Goal: Task Accomplishment & Management: Manage account settings

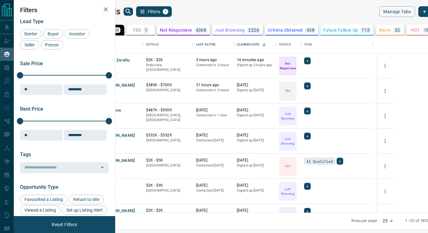
scroll to position [172, 305]
click at [155, 34] on button "TBD 1" at bounding box center [141, 30] width 28 height 11
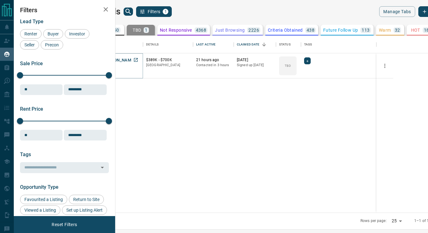
click at [135, 61] on button "[PERSON_NAME]" at bounding box center [118, 60] width 33 height 6
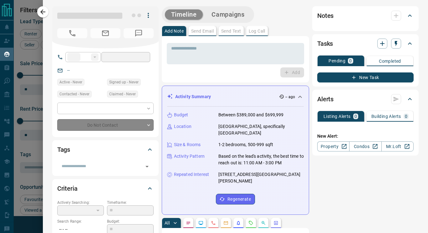
type input "**"
type input "**********"
type input "**"
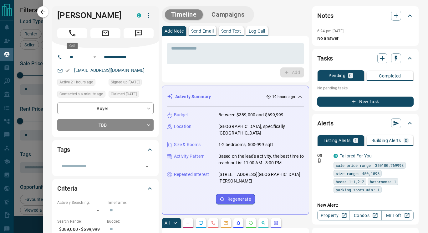
click at [70, 34] on icon "Call" at bounding box center [72, 33] width 8 height 8
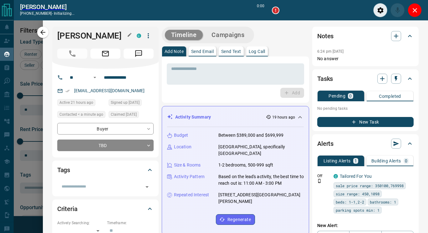
scroll to position [153, 305]
type input "*******"
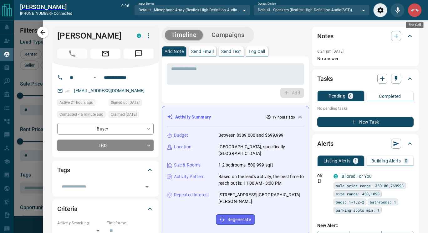
click at [417, 8] on icon "End Call" at bounding box center [416, 11] width 8 height 8
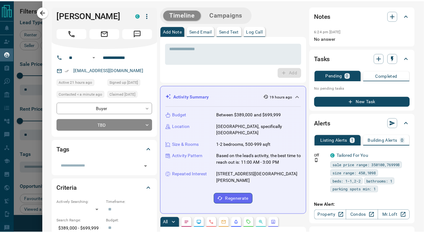
scroll to position [172, 305]
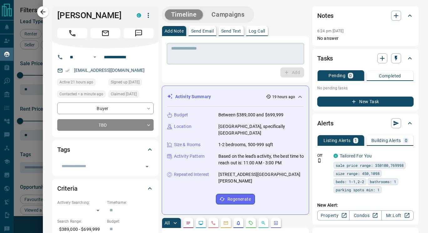
click at [191, 59] on textarea at bounding box center [235, 54] width 129 height 16
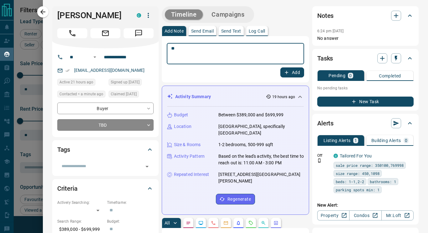
type textarea "*"
type textarea "**********"
click at [289, 74] on button "Add" at bounding box center [293, 72] width 24 height 10
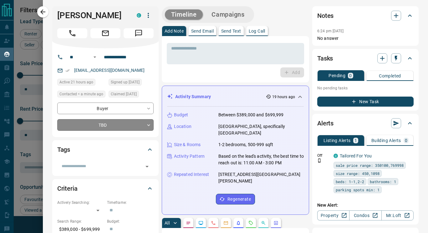
click at [146, 126] on body "Lead Transfers Claim Leads My Leads Tasks Opportunities Deals Campaigns Automat…" at bounding box center [214, 112] width 428 height 225
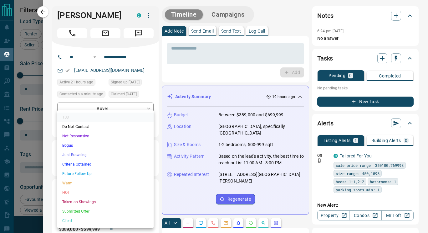
click at [71, 145] on li "Bogus" at bounding box center [105, 145] width 96 height 9
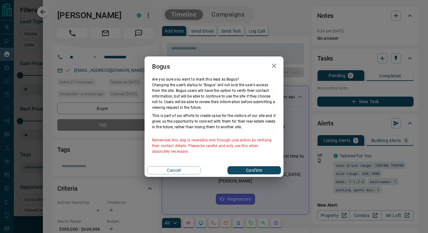
click at [269, 170] on button "Confirm" at bounding box center [255, 170] width 54 height 8
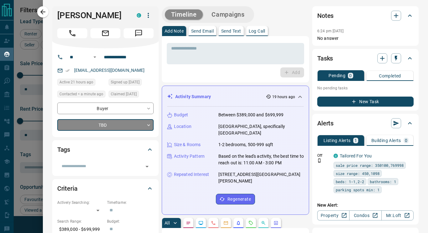
type input "**********"
type input "*"
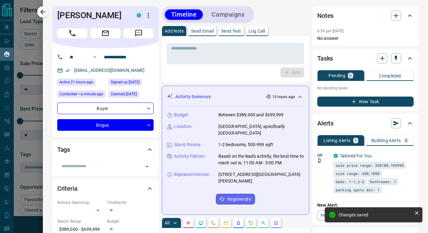
click at [42, 14] on icon "button" at bounding box center [43, 12] width 8 height 8
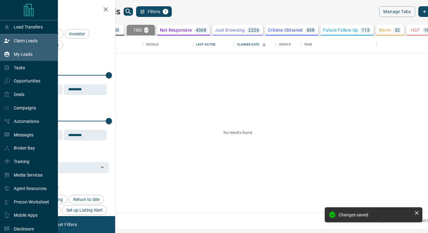
click at [14, 44] on div "Claim Leads" at bounding box center [21, 41] width 34 height 10
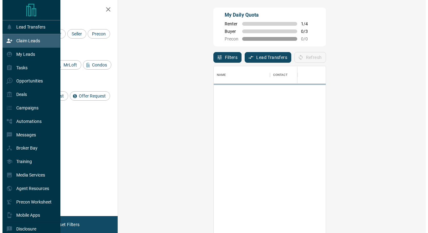
scroll to position [171, 290]
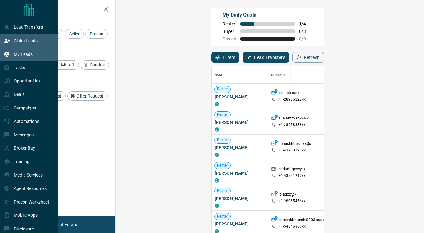
click at [25, 58] on div "My Leads" at bounding box center [18, 54] width 29 height 10
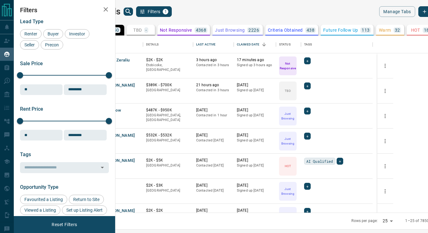
scroll to position [172, 305]
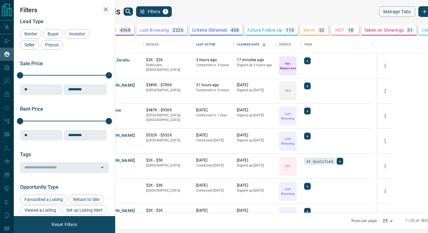
scroll to position [0, 142]
click at [336, 33] on div "HOT 18" at bounding box center [345, 30] width 19 height 6
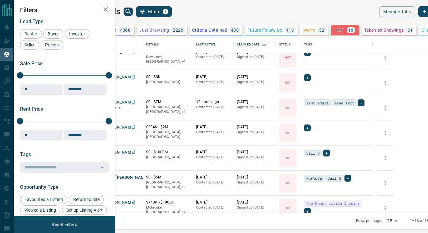
scroll to position [208, 0]
click at [135, 104] on button "[PERSON_NAME]" at bounding box center [118, 103] width 33 height 6
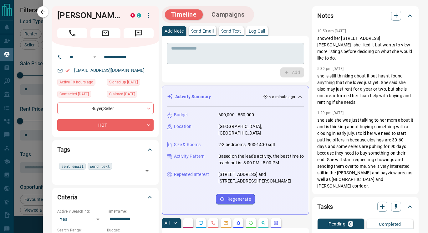
click at [44, 15] on icon "button" at bounding box center [43, 12] width 8 height 8
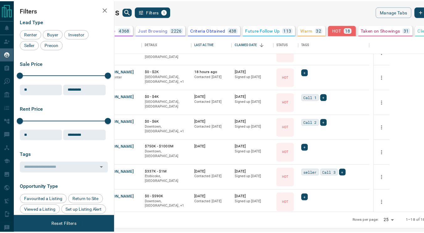
scroll to position [0, 0]
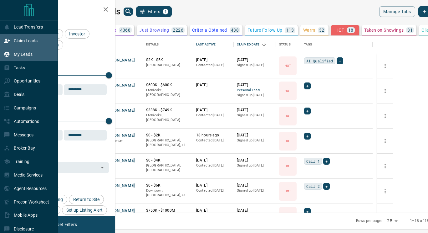
click at [23, 44] on div "Claim Leads" at bounding box center [21, 41] width 34 height 10
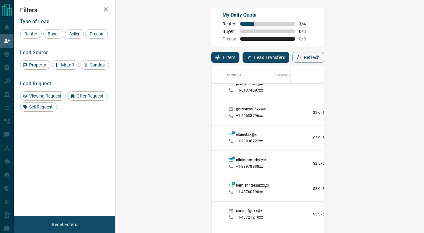
scroll to position [9, 44]
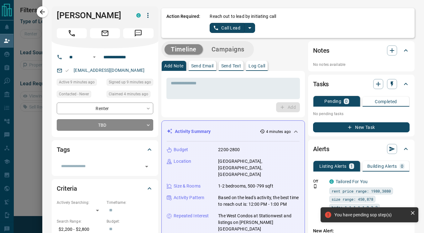
scroll to position [38, 290]
click at [248, 29] on icon "split button" at bounding box center [250, 28] width 8 height 8
click at [222, 51] on li "Log Manual Call" at bounding box center [232, 49] width 38 height 9
click at [212, 28] on button "Log Manual Call" at bounding box center [230, 28] width 41 height 10
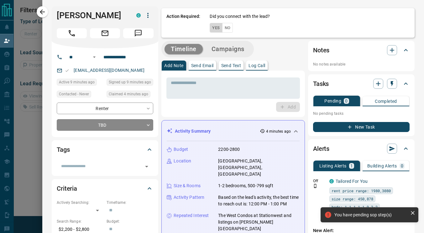
click at [210, 30] on button "Yes" at bounding box center [216, 28] width 13 height 10
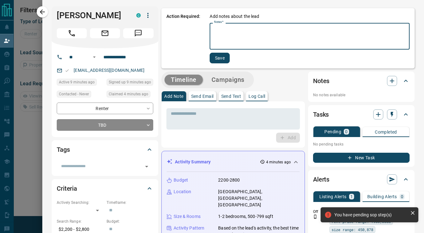
click at [233, 35] on textarea "Notes   *" at bounding box center [309, 36] width 191 height 21
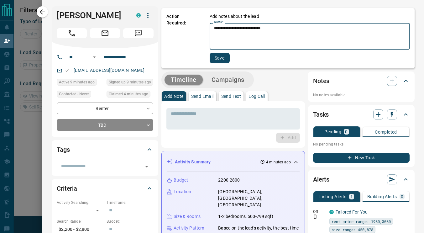
type textarea "**********"
click at [211, 64] on div "**********" at bounding box center [287, 38] width 253 height 60
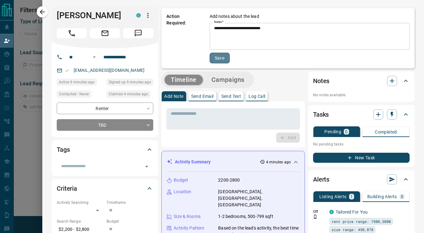
click at [211, 58] on button "Save" at bounding box center [220, 58] width 20 height 11
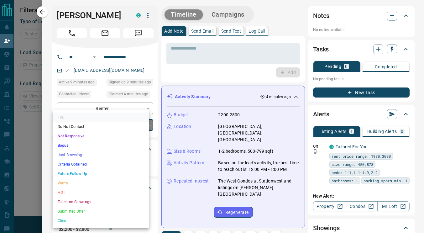
click at [144, 125] on body "**********" at bounding box center [212, 99] width 424 height 199
click at [79, 153] on li "Just Browsing" at bounding box center [101, 154] width 96 height 9
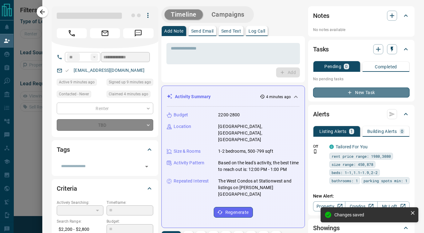
click at [347, 91] on icon "button" at bounding box center [350, 93] width 6 height 6
type input "*"
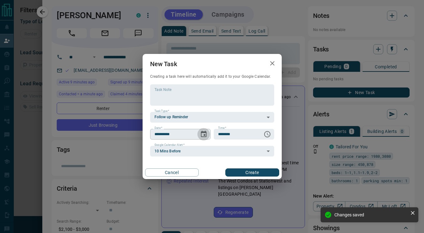
click at [206, 135] on icon "Choose date, selected date is Aug 16, 2025" at bounding box center [204, 134] width 6 height 6
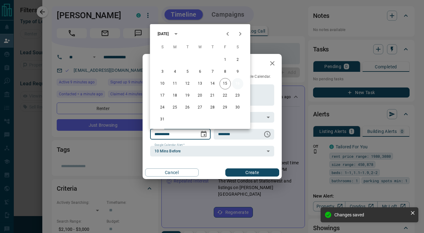
click at [241, 88] on button "16" at bounding box center [237, 83] width 11 height 11
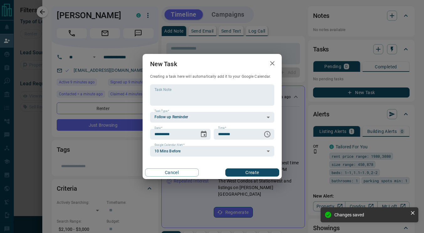
click at [249, 175] on button "Create" at bounding box center [252, 172] width 54 height 8
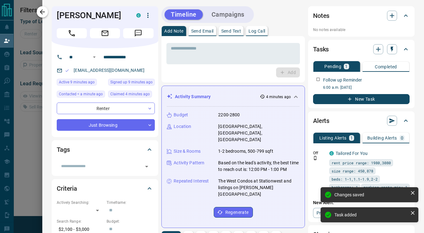
click at [43, 12] on icon "button" at bounding box center [43, 12] width 8 height 8
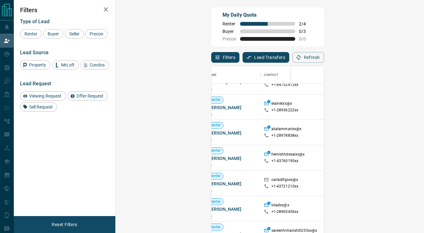
scroll to position [15, 0]
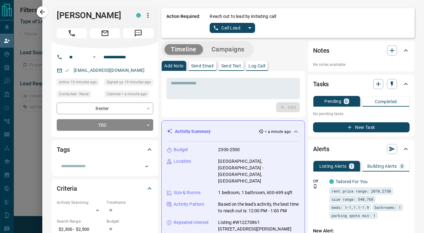
scroll to position [38, 290]
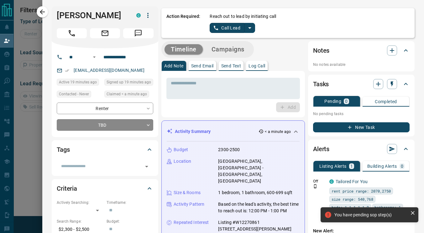
click at [248, 29] on icon "split button" at bounding box center [250, 28] width 8 height 8
click at [213, 49] on li "Log Manual Call" at bounding box center [232, 49] width 38 height 9
click at [212, 30] on button "Log Manual Call" at bounding box center [230, 28] width 41 height 10
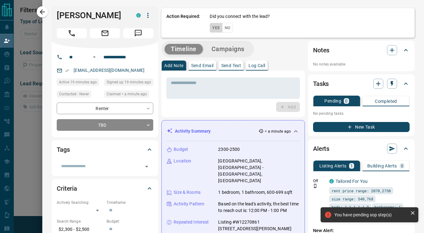
click at [210, 29] on button "Yes" at bounding box center [216, 28] width 13 height 10
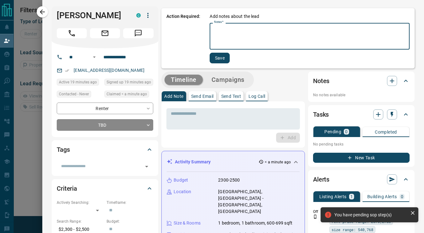
click at [221, 38] on textarea "Notes   *" at bounding box center [309, 36] width 191 height 21
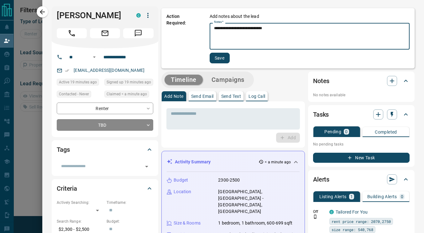
type textarea "**********"
click at [216, 61] on button "Save" at bounding box center [220, 58] width 20 height 11
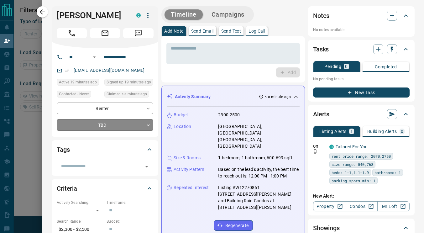
click at [144, 122] on body "**********" at bounding box center [212, 99] width 424 height 199
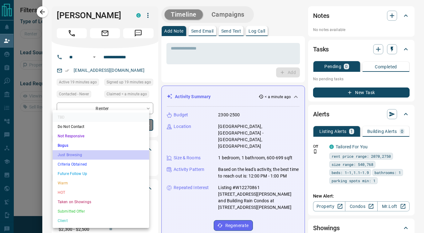
click at [86, 155] on li "Just Browsing" at bounding box center [101, 154] width 96 height 9
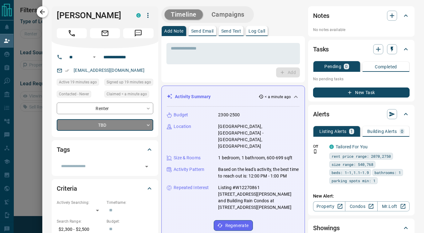
click at [44, 11] on icon "button" at bounding box center [43, 12] width 8 height 8
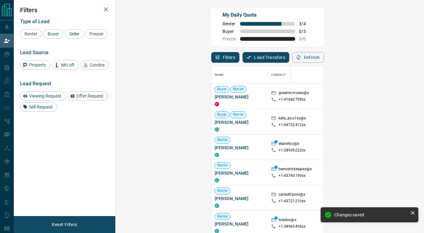
scroll to position [171, 290]
click at [55, 37] on div "Buyer" at bounding box center [53, 33] width 20 height 9
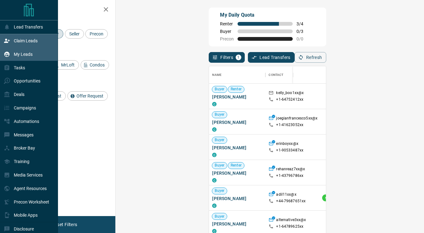
click at [8, 57] on icon at bounding box center [6, 54] width 5 height 5
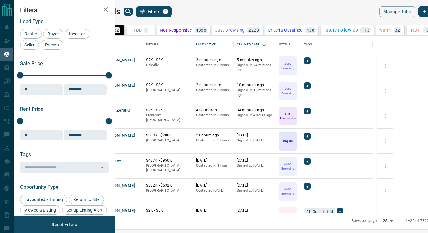
scroll to position [172, 305]
click at [158, 15] on div "My Leads Filters 1" at bounding box center [177, 11] width 185 height 11
click at [132, 11] on icon "search button" at bounding box center [129, 12] width 8 height 8
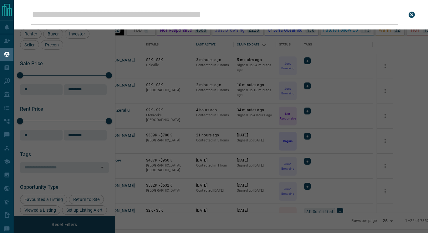
click at [164, 11] on input "Leads Search Bar" at bounding box center [214, 14] width 367 height 19
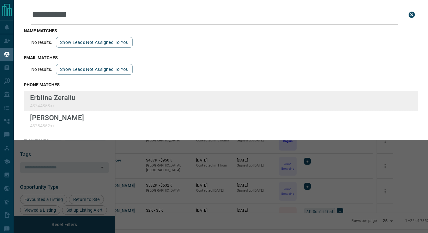
type input "**********"
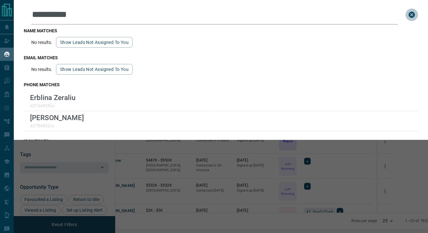
click at [406, 13] on button "close search bar" at bounding box center [412, 14] width 13 height 13
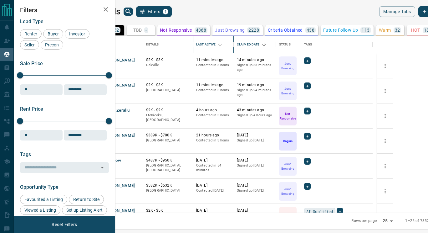
click at [216, 45] on div "Last Active" at bounding box center [205, 45] width 19 height 18
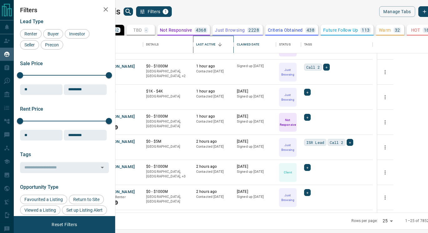
scroll to position [359, 0]
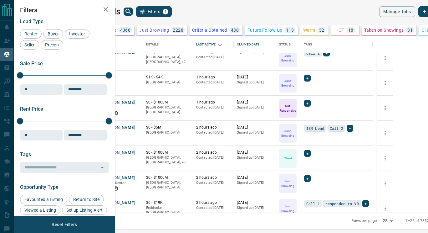
click at [331, 34] on button "HOT 18" at bounding box center [345, 30] width 28 height 11
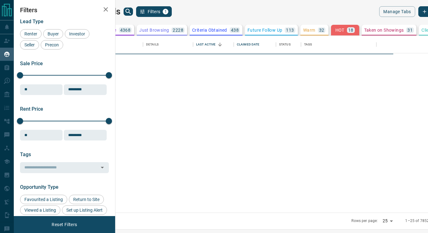
scroll to position [0, 115]
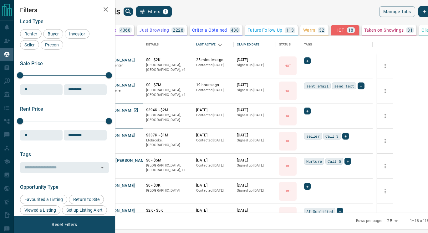
click at [135, 111] on button "[PERSON_NAME]" at bounding box center [118, 110] width 33 height 6
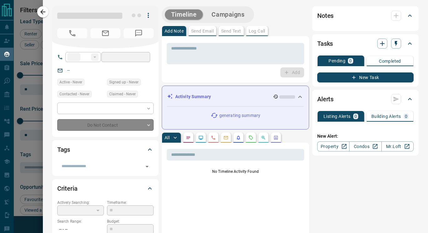
type input "**"
type input "**********"
type input "*"
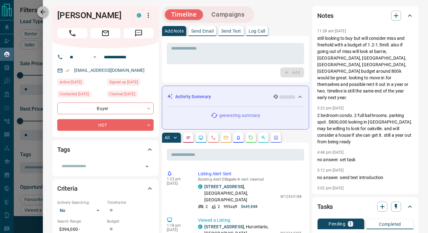
click at [45, 15] on icon "button" at bounding box center [43, 12] width 8 height 8
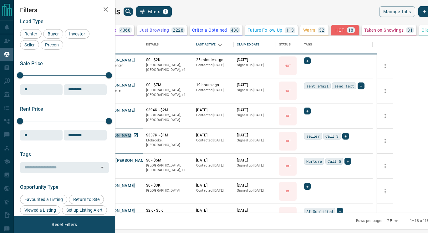
click at [135, 136] on button "[PERSON_NAME]" at bounding box center [118, 135] width 33 height 6
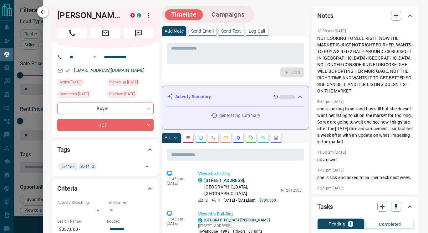
click at [43, 9] on icon "button" at bounding box center [43, 12] width 8 height 8
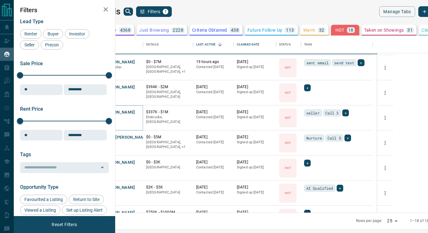
scroll to position [27, 0]
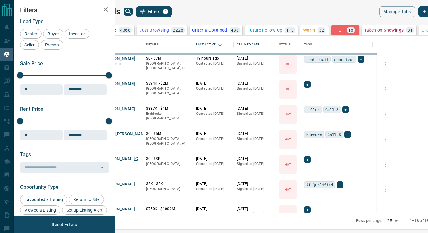
click at [135, 159] on button "[PERSON_NAME]" at bounding box center [118, 159] width 33 height 6
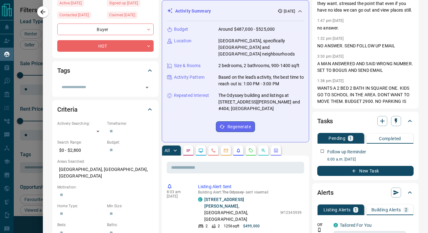
scroll to position [0, 0]
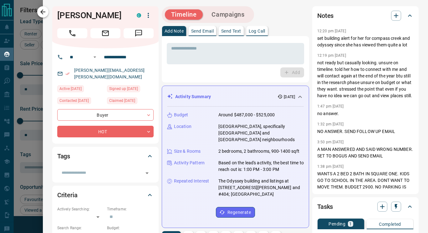
click at [39, 11] on icon "button" at bounding box center [43, 12] width 8 height 8
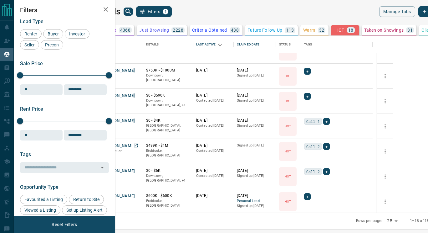
scroll to position [165, 0]
click at [135, 172] on button "[PERSON_NAME]" at bounding box center [118, 171] width 33 height 6
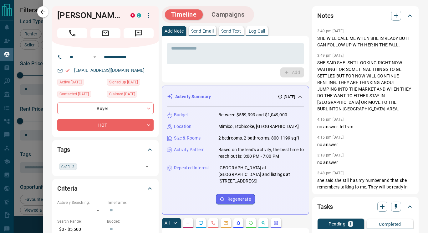
click at [35, 12] on div at bounding box center [214, 116] width 428 height 233
click at [42, 13] on div at bounding box center [214, 116] width 428 height 233
click at [43, 11] on div at bounding box center [214, 116] width 428 height 233
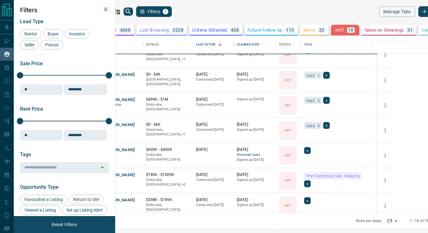
scroll to position [211, 0]
click at [135, 149] on button "[PERSON_NAME]" at bounding box center [118, 150] width 33 height 6
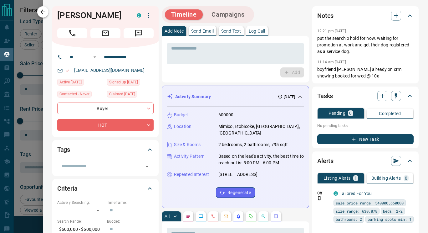
click at [42, 16] on button "button" at bounding box center [42, 11] width 11 height 11
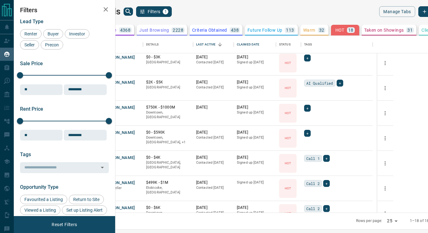
scroll to position [0, 0]
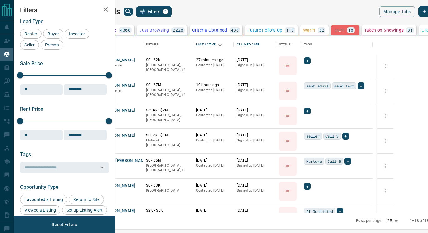
click at [313, 23] on div "All 7852 TBD - Do Not Contact - Not Responsive 4368 Bogus 429 Just Browsing 222…" at bounding box center [270, 120] width 384 height 197
click at [309, 27] on div "Warm 32" at bounding box center [315, 30] width 22 height 6
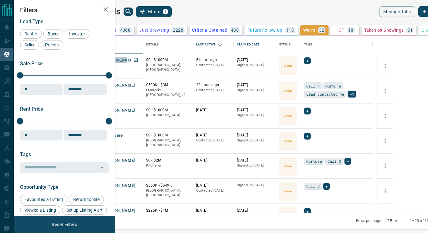
click at [135, 60] on button "[PERSON_NAME]" at bounding box center [118, 60] width 33 height 6
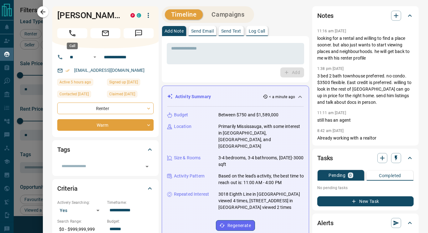
click at [76, 29] on icon "Call" at bounding box center [72, 33] width 8 height 8
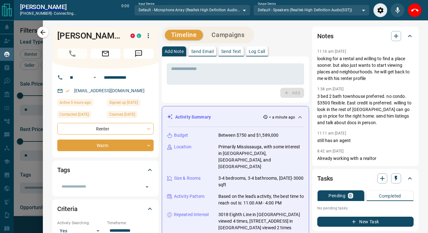
scroll to position [153, 305]
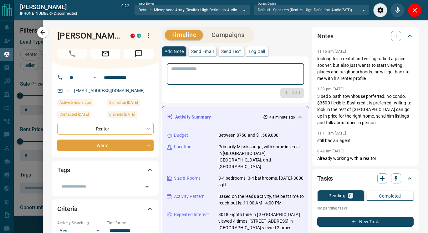
click at [241, 73] on textarea at bounding box center [235, 74] width 129 height 16
type textarea "**********"
click at [293, 94] on button "Add" at bounding box center [293, 93] width 24 height 10
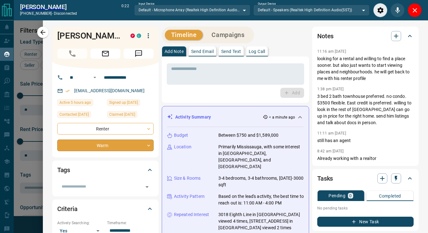
click at [150, 143] on body "Lead Transfers Claim Leads My Leads Tasks Opportunities Deals Campaigns Automat…" at bounding box center [214, 113] width 428 height 226
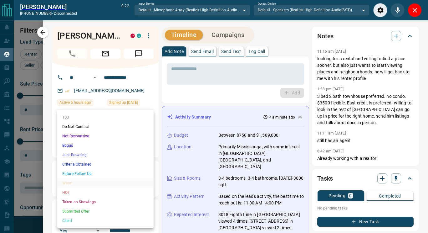
click at [70, 144] on li "Bogus" at bounding box center [105, 145] width 96 height 9
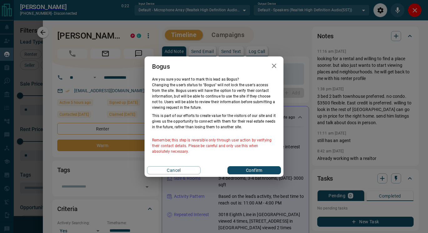
click at [262, 170] on button "Confirm" at bounding box center [255, 170] width 54 height 8
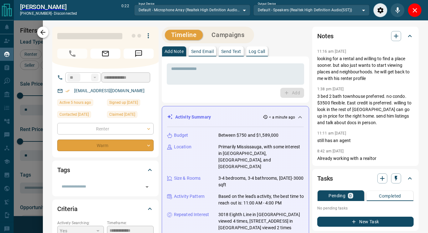
type input "**********"
type input "*"
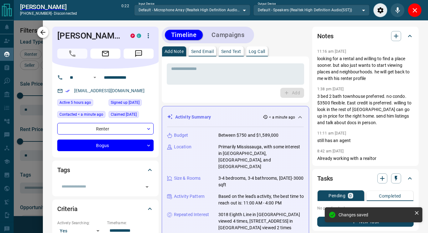
click at [43, 32] on icon "button" at bounding box center [42, 32] width 5 height 5
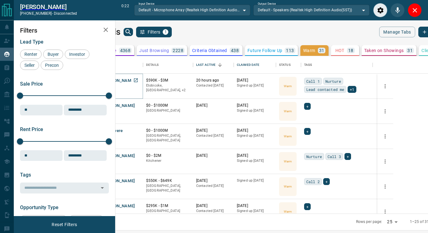
click at [135, 80] on button "[PERSON_NAME]" at bounding box center [118, 81] width 33 height 6
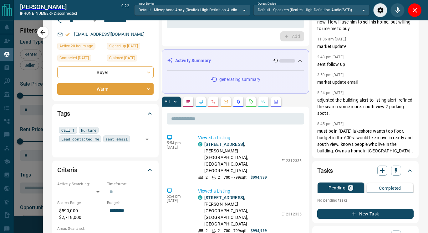
scroll to position [0, 0]
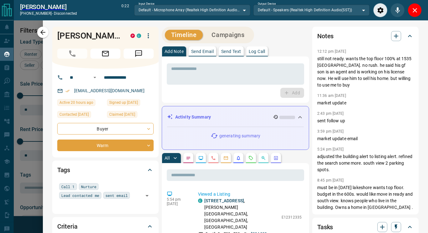
click at [43, 32] on icon "button" at bounding box center [43, 33] width 8 height 8
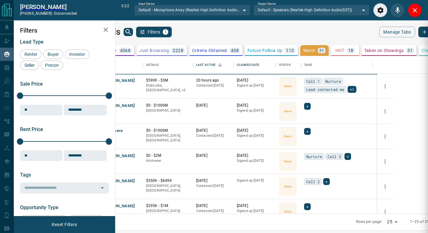
click at [416, 9] on icon "Close" at bounding box center [415, 10] width 4 height 4
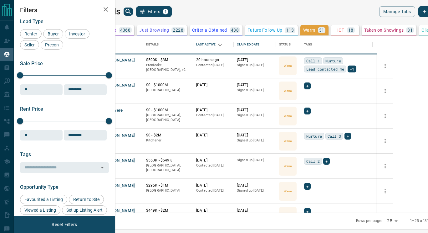
scroll to position [172, 305]
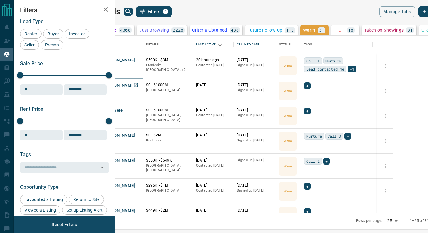
click at [135, 83] on button "[PERSON_NAME]" at bounding box center [118, 85] width 33 height 6
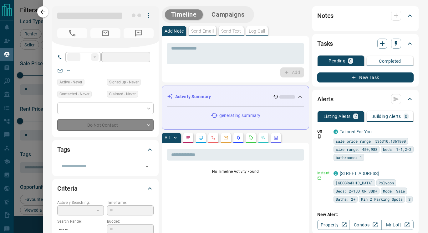
type input "**"
type input "**********"
type input "*"
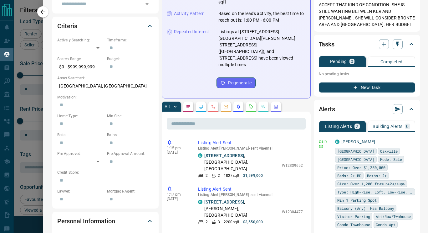
scroll to position [0, 0]
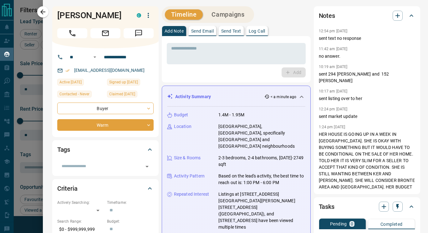
click at [72, 31] on icon "Call" at bounding box center [72, 33] width 8 height 8
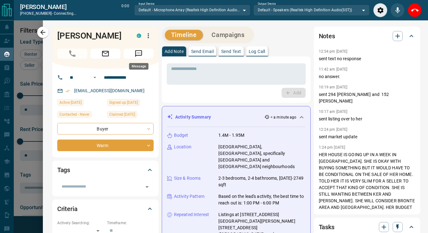
scroll to position [153, 305]
click at [413, 12] on icon "Close" at bounding box center [416, 11] width 8 height 8
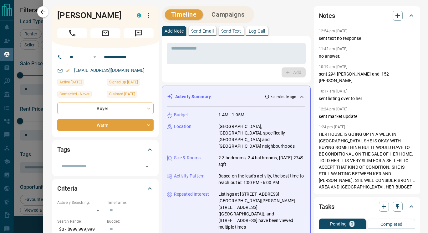
click at [237, 67] on div "* ​ Add" at bounding box center [236, 59] width 139 height 36
click at [244, 58] on textarea at bounding box center [236, 54] width 130 height 16
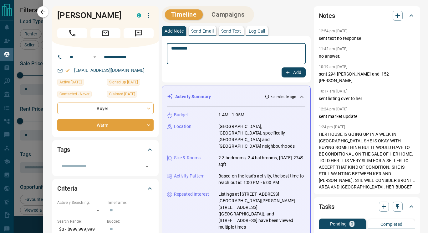
type textarea "**********"
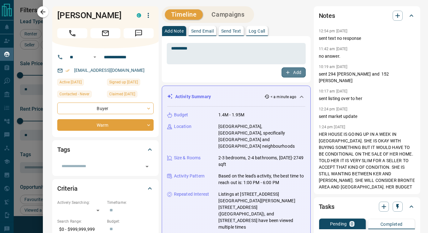
click at [297, 76] on button "Add" at bounding box center [294, 72] width 24 height 10
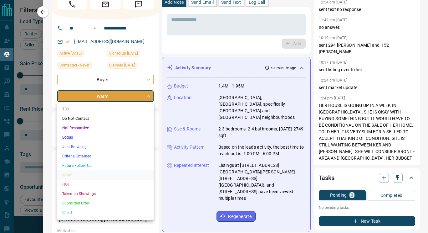
click at [149, 98] on body "Lead Transfers Claim Leads My Leads Tasks Opportunities Deals Campaigns Automat…" at bounding box center [214, 112] width 428 height 225
click at [84, 156] on li "Criteria Obtained" at bounding box center [105, 155] width 96 height 9
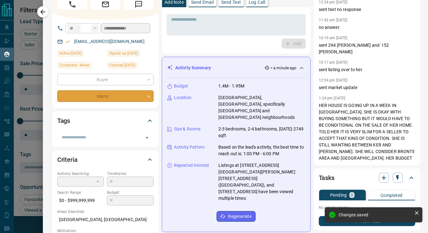
type input "*"
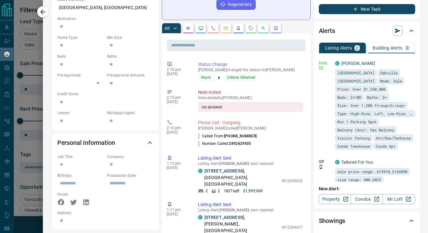
scroll to position [0, 0]
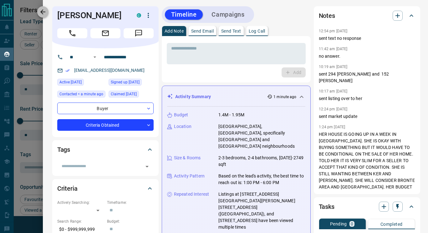
click at [43, 10] on icon "button" at bounding box center [42, 11] width 5 height 5
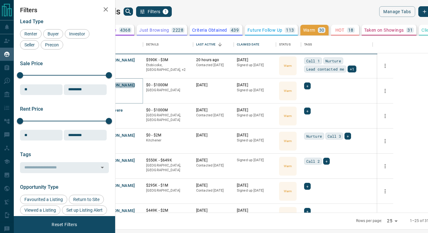
click at [135, 85] on button "[PERSON_NAME]" at bounding box center [118, 85] width 33 height 6
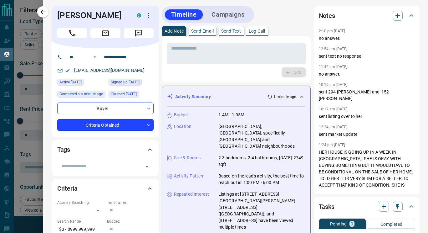
click at [150, 126] on body "Lead Transfers Claim Leads My Leads Tasks Opportunities Deals Campaigns Automat…" at bounding box center [214, 112] width 428 height 225
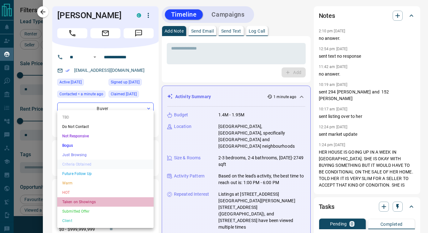
click at [80, 200] on li "Taken on Showings" at bounding box center [105, 201] width 96 height 9
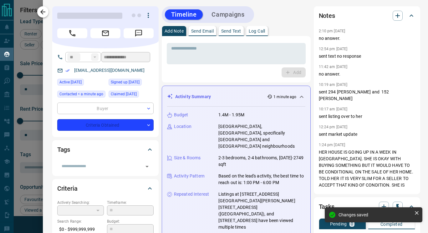
type input "*"
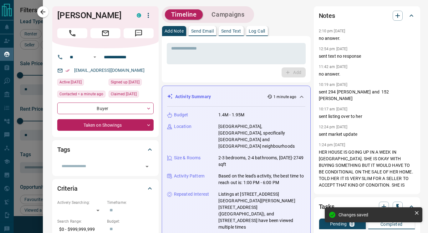
click at [44, 13] on icon "button" at bounding box center [43, 12] width 8 height 8
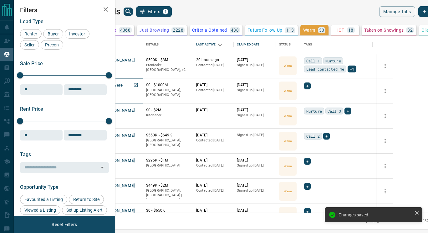
click at [123, 83] on button "Esi Atwere" at bounding box center [112, 85] width 21 height 6
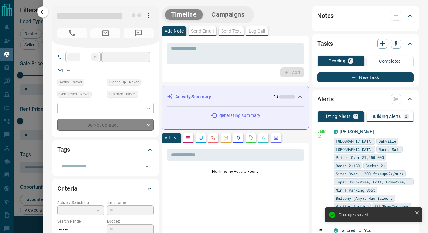
type input "**"
type input "**********"
type input "*"
type input "*********"
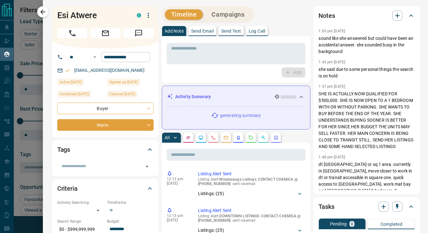
drag, startPoint x: 75, startPoint y: 35, endPoint x: 102, endPoint y: 79, distance: 51.6
click at [75, 35] on icon "Call" at bounding box center [72, 33] width 8 height 8
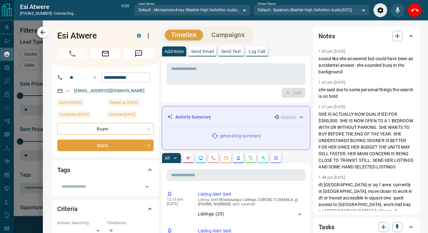
scroll to position [153, 305]
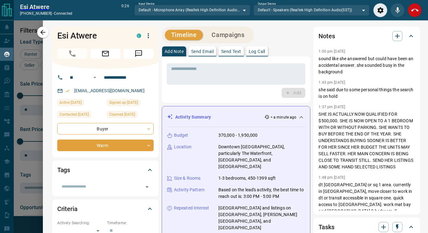
click at [418, 12] on icon "End Call" at bounding box center [416, 11] width 8 height 8
click at [266, 88] on div "Add" at bounding box center [236, 93] width 139 height 10
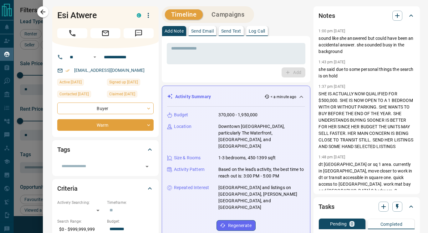
scroll to position [172, 305]
click at [199, 70] on div "Add" at bounding box center [236, 72] width 139 height 10
click at [195, 55] on textarea at bounding box center [236, 54] width 130 height 16
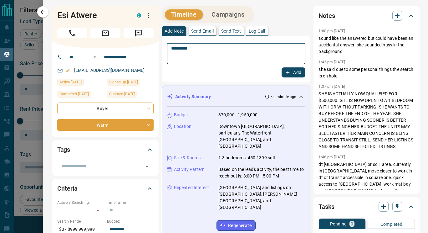
type textarea "**********"
click at [292, 72] on button "Add" at bounding box center [294, 72] width 24 height 10
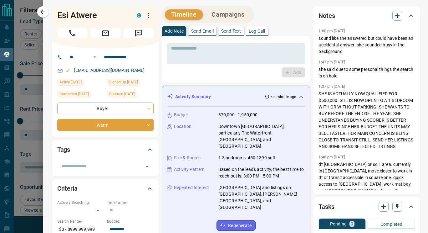
click at [286, 19] on div "Timeline Campaigns" at bounding box center [236, 14] width 149 height 17
click at [44, 12] on icon "button" at bounding box center [42, 11] width 5 height 5
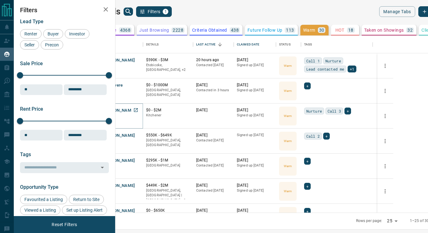
click at [135, 112] on button "[PERSON_NAME]" at bounding box center [118, 110] width 33 height 6
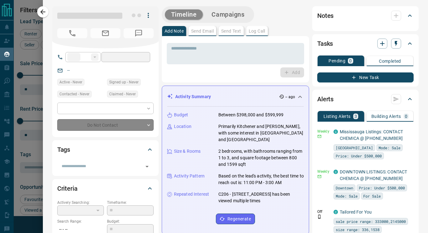
type input "**"
type input "**********"
type input "*"
type input "*******"
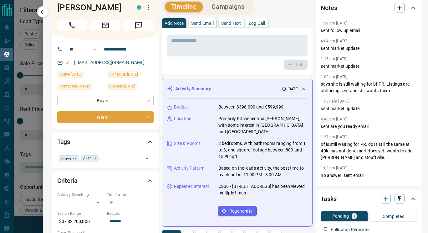
scroll to position [0, 0]
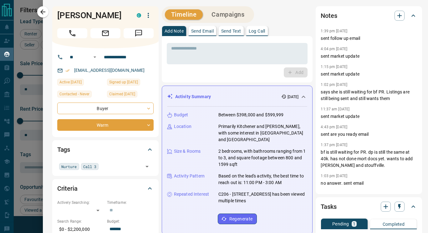
drag, startPoint x: 75, startPoint y: 35, endPoint x: 93, endPoint y: 39, distance: 18.6
click at [75, 35] on icon "Call" at bounding box center [72, 33] width 6 height 6
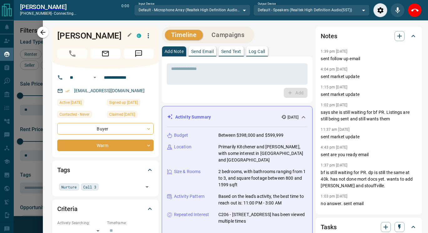
scroll to position [153, 305]
click at [413, 10] on icon "End Call" at bounding box center [416, 10] width 8 height 3
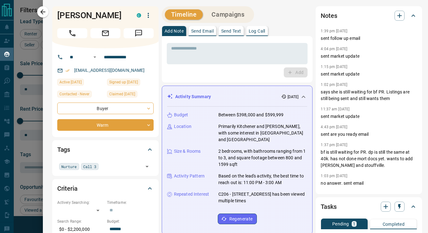
scroll to position [172, 305]
click at [196, 70] on div "Add" at bounding box center [237, 72] width 141 height 10
click at [198, 57] on textarea at bounding box center [237, 54] width 132 height 16
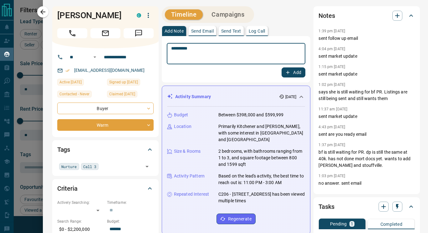
type textarea "**********"
click at [294, 71] on button "Add" at bounding box center [294, 72] width 24 height 10
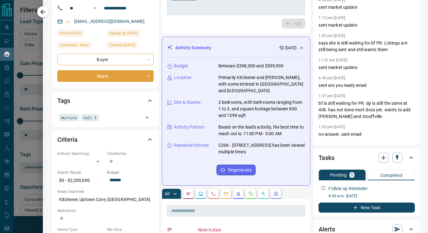
scroll to position [49, 0]
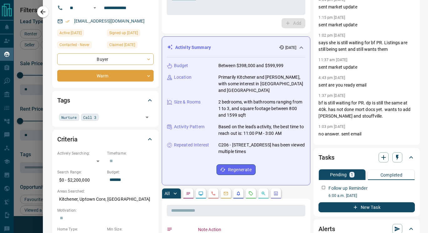
click at [45, 10] on icon "button" at bounding box center [43, 12] width 8 height 8
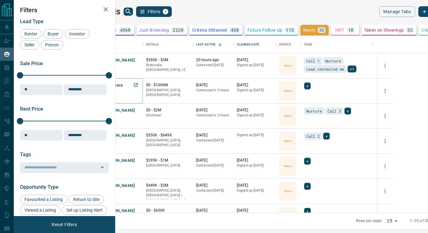
click at [123, 85] on button "Esi Atwere" at bounding box center [112, 85] width 21 height 6
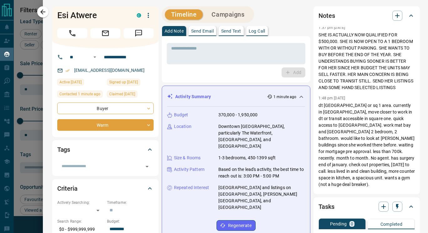
scroll to position [99, 0]
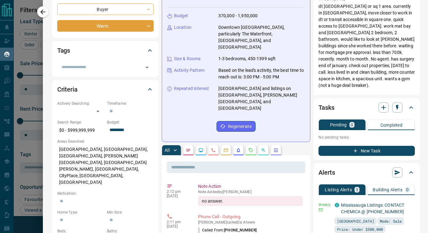
click at [353, 151] on icon "button" at bounding box center [356, 151] width 6 height 6
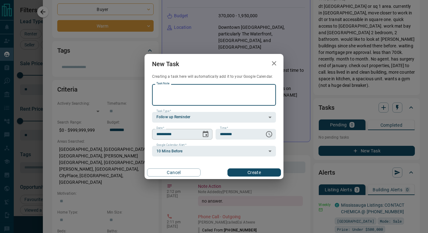
click at [205, 134] on icon "Choose date, selected date is Aug 16, 2025" at bounding box center [206, 134] width 8 height 8
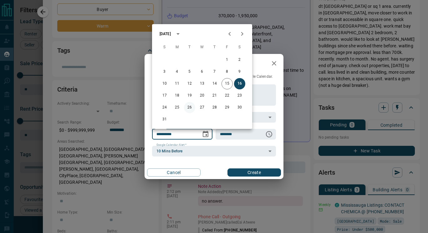
click at [189, 110] on button "26" at bounding box center [189, 107] width 11 height 11
type input "**********"
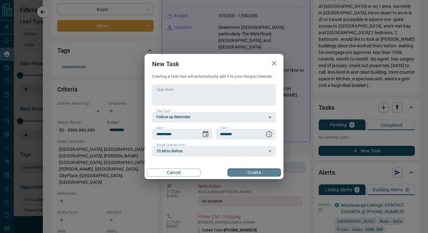
click at [258, 169] on button "Create" at bounding box center [255, 172] width 54 height 8
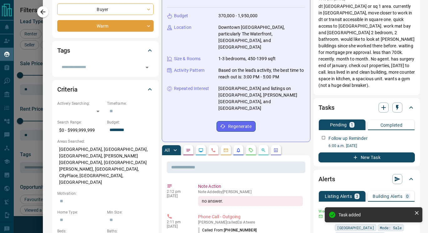
click at [42, 13] on icon "button" at bounding box center [42, 11] width 5 height 5
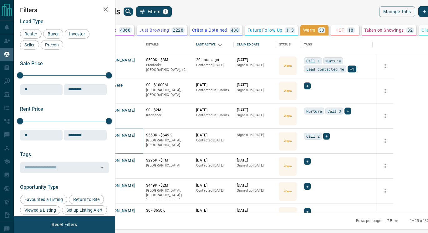
click at [135, 136] on button "[PERSON_NAME]" at bounding box center [118, 135] width 33 height 6
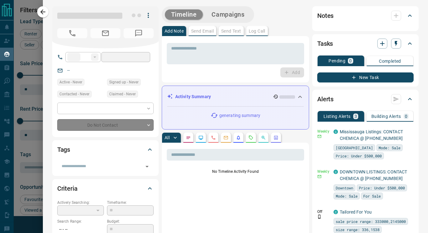
type input "**"
type input "**********"
type input "*"
type input "*******"
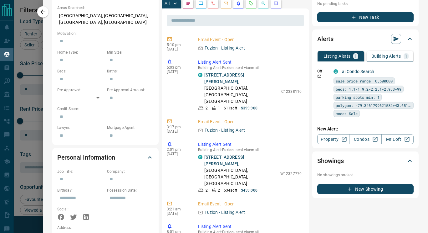
scroll to position [0, 0]
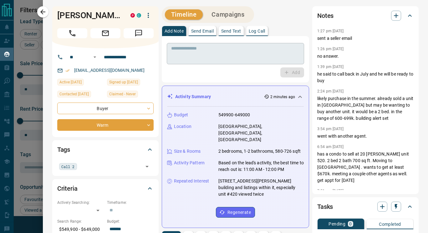
click at [219, 59] on textarea at bounding box center [235, 54] width 129 height 16
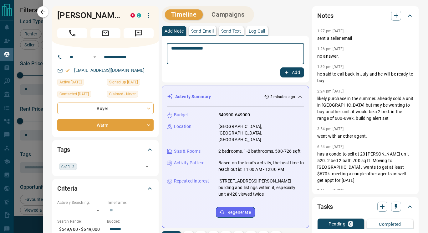
type textarea "**********"
click at [289, 72] on button "Add" at bounding box center [293, 72] width 24 height 10
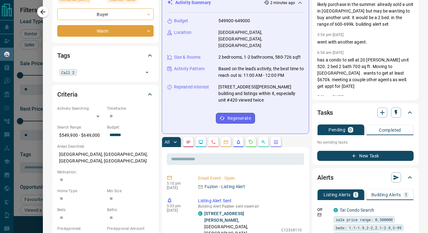
scroll to position [94, 0]
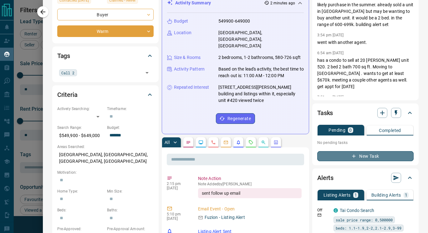
click at [357, 157] on button "New Task" at bounding box center [366, 156] width 96 height 10
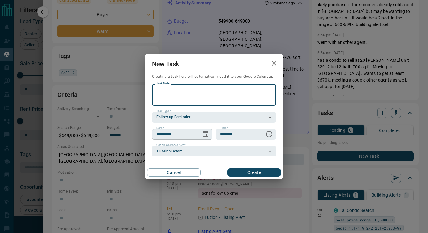
click at [211, 132] on button "Choose date, selected date is Aug 16, 2025" at bounding box center [206, 134] width 13 height 13
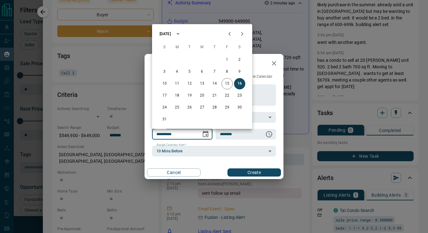
click at [239, 39] on div "[DATE] S M T W T F S 1 2 3 4 5 6 7 8 9 10 11 12 13 14 15 16 17 18 19 20 21 22 2…" at bounding box center [202, 76] width 100 height 105
click at [240, 37] on icon "Next month" at bounding box center [243, 34] width 8 height 8
click at [202, 60] on button "3" at bounding box center [202, 59] width 11 height 11
type input "**********"
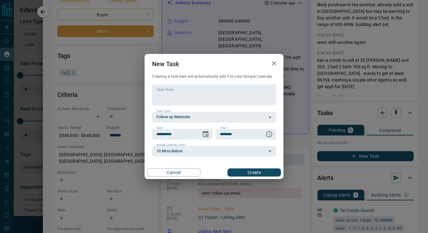
click at [244, 178] on div "Cancel Create" at bounding box center [214, 172] width 139 height 13
click at [241, 171] on button "Create" at bounding box center [255, 172] width 54 height 8
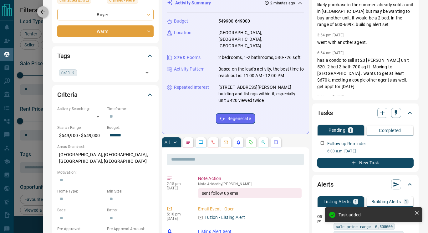
click at [43, 11] on icon "button" at bounding box center [43, 12] width 8 height 8
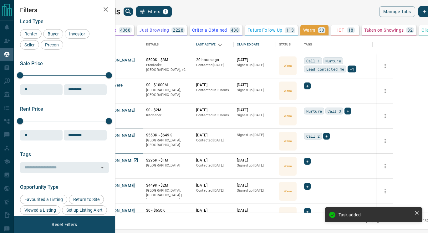
scroll to position [28, 0]
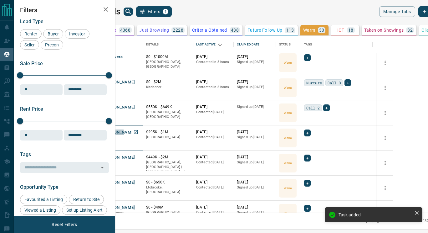
click at [135, 133] on button "[PERSON_NAME]" at bounding box center [118, 132] width 33 height 6
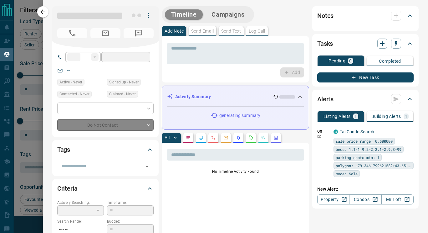
type input "**"
type input "**********"
type input "*"
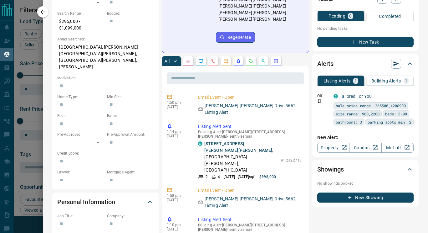
scroll to position [208, 0]
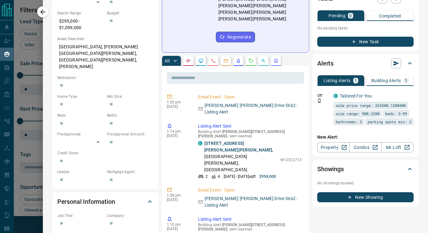
click at [379, 83] on p "Building Alerts" at bounding box center [387, 80] width 30 height 4
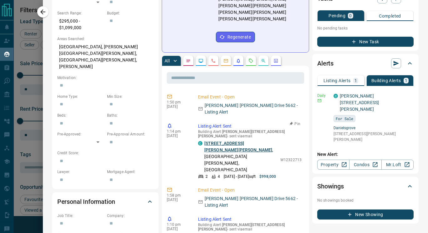
click at [230, 141] on link "[STREET_ADDRESS][PERSON_NAME][PERSON_NAME]" at bounding box center [239, 147] width 68 height 12
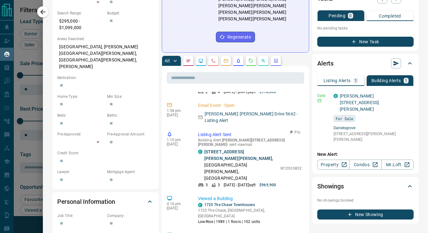
scroll to position [130, 0]
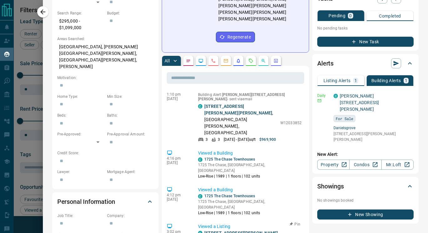
click at [220, 230] on link "[STREET_ADDRESS][PERSON_NAME][PERSON_NAME]" at bounding box center [242, 236] width 74 height 12
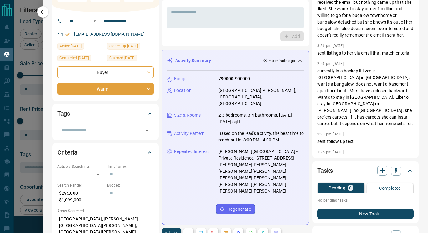
scroll to position [0, 0]
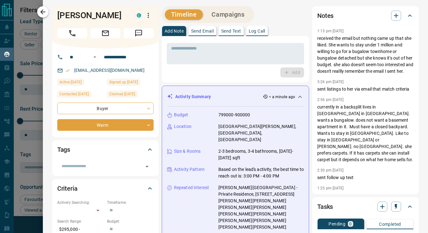
click at [40, 14] on icon "button" at bounding box center [43, 12] width 8 height 8
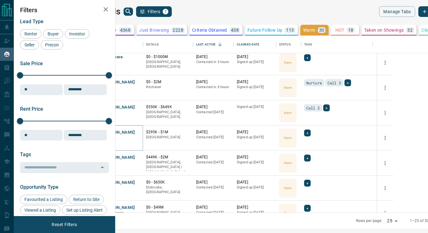
scroll to position [46, 0]
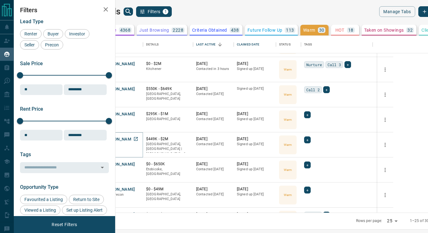
click at [135, 139] on button "[PERSON_NAME]" at bounding box center [118, 139] width 33 height 6
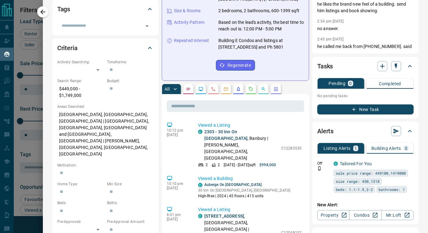
scroll to position [0, 0]
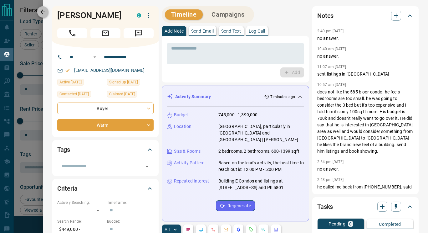
click at [45, 13] on icon "button" at bounding box center [43, 12] width 8 height 8
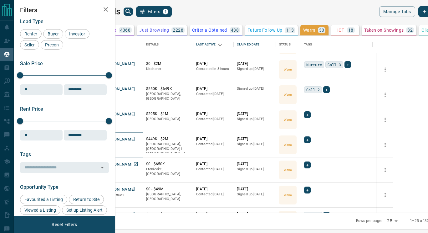
scroll to position [60, 0]
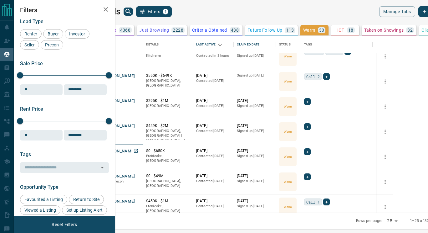
click at [135, 151] on button "[PERSON_NAME]" at bounding box center [118, 151] width 33 height 6
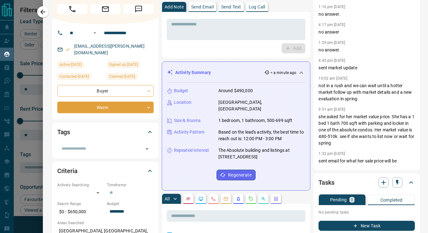
scroll to position [0, 0]
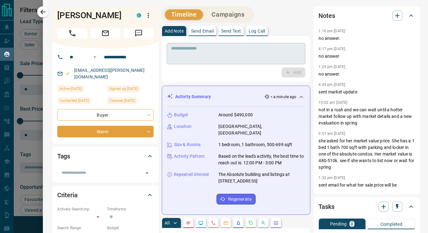
click at [256, 43] on div "* ​" at bounding box center [236, 53] width 139 height 21
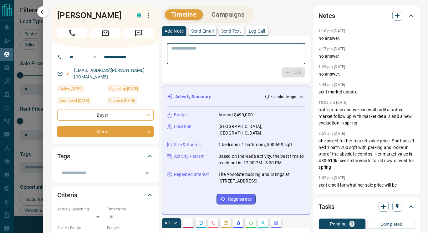
click at [238, 55] on textarea at bounding box center [236, 54] width 130 height 16
type textarea "**********"
click at [299, 75] on button "Add" at bounding box center [294, 72] width 24 height 10
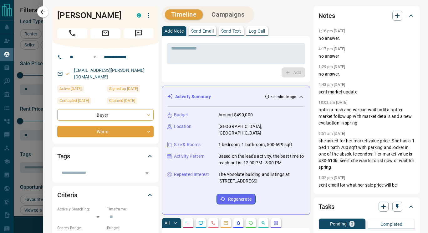
click at [289, 28] on div "Add Note Send Email Send Text Log Call" at bounding box center [236, 31] width 149 height 10
click at [45, 13] on icon "button" at bounding box center [43, 12] width 8 height 8
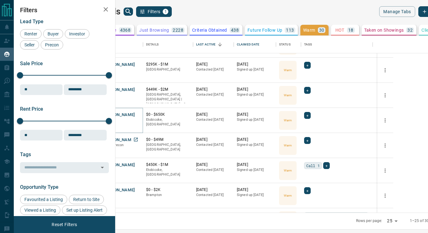
scroll to position [96, 0]
click at [135, 139] on button "[PERSON_NAME]" at bounding box center [118, 140] width 33 height 6
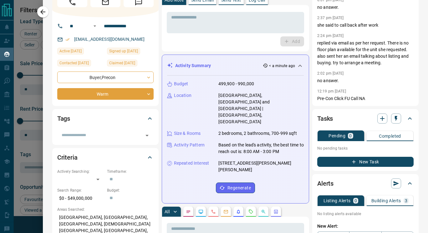
scroll to position [7, 0]
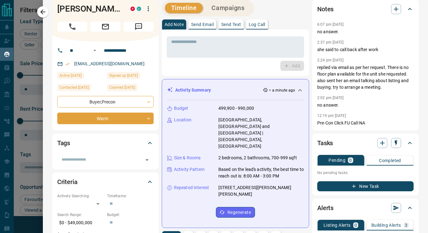
click at [313, 75] on div "Notes 6:07 pm [DATE] no answer. 2:37 pm [DATE] she said to call back after work…" at bounding box center [366, 65] width 106 height 131
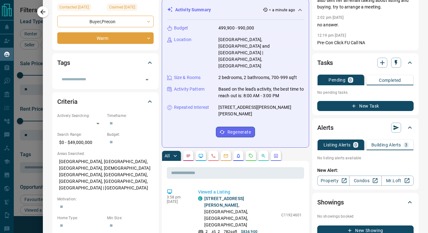
scroll to position [0, 0]
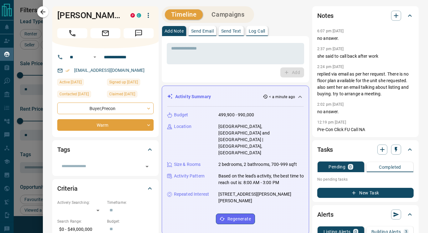
click at [69, 37] on icon "Call" at bounding box center [72, 33] width 8 height 8
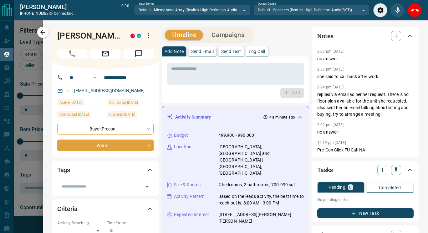
scroll to position [153, 305]
click at [185, 75] on textarea at bounding box center [235, 74] width 129 height 16
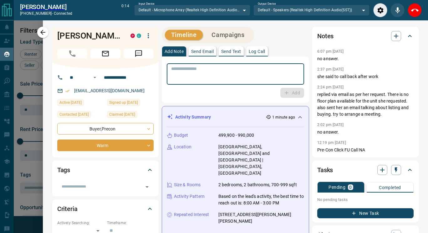
click at [224, 77] on textarea at bounding box center [235, 74] width 129 height 16
click at [419, 13] on icon "End Call" at bounding box center [416, 11] width 8 height 8
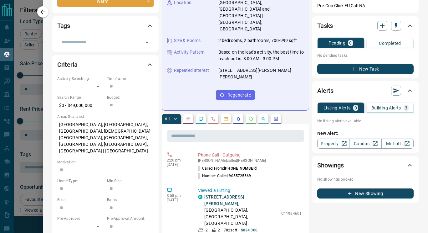
scroll to position [0, 0]
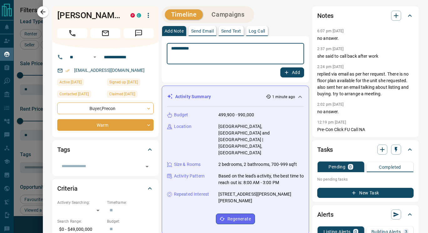
click at [191, 51] on textarea "**********" at bounding box center [233, 54] width 124 height 16
type textarea "**********"
click at [281, 64] on div "**********" at bounding box center [236, 53] width 138 height 21
click at [286, 71] on button "Add" at bounding box center [293, 72] width 24 height 10
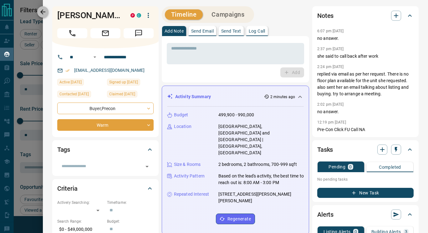
click at [41, 11] on icon "button" at bounding box center [42, 11] width 5 height 5
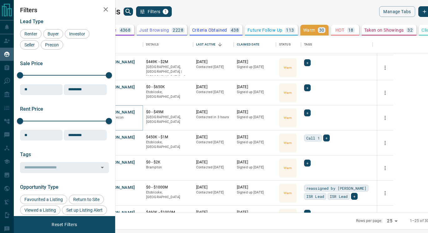
scroll to position [124, 0]
click at [135, 138] on button "[PERSON_NAME]" at bounding box center [118, 137] width 33 height 6
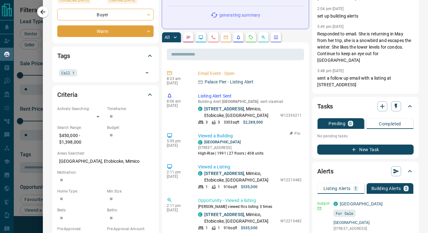
scroll to position [101, 0]
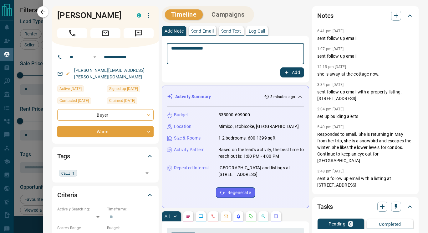
type textarea "**********"
click at [294, 74] on button "Add" at bounding box center [293, 72] width 24 height 10
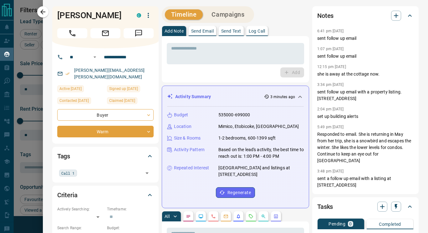
click at [280, 34] on div "Add Note Send Email Send Text Log Call" at bounding box center [236, 31] width 148 height 10
click at [45, 13] on icon "button" at bounding box center [43, 12] width 8 height 8
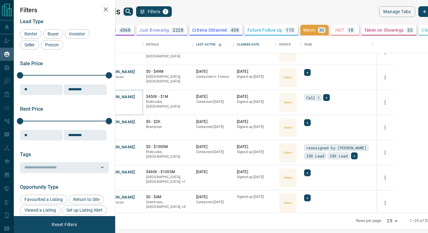
scroll to position [164, 0]
click at [135, 123] on button "[PERSON_NAME]" at bounding box center [118, 122] width 33 height 6
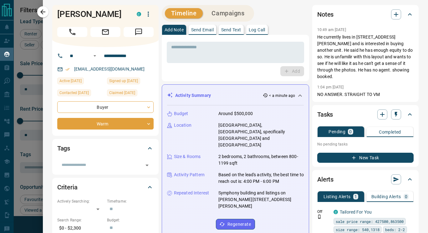
scroll to position [0, 0]
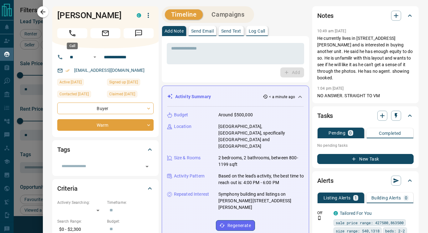
click at [66, 34] on button "Call" at bounding box center [72, 33] width 30 height 10
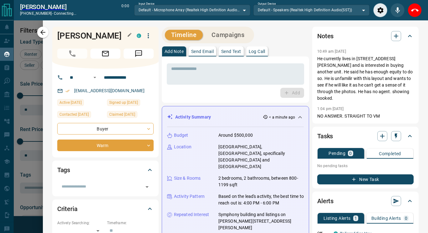
scroll to position [153, 305]
